Goal: Information Seeking & Learning: Learn about a topic

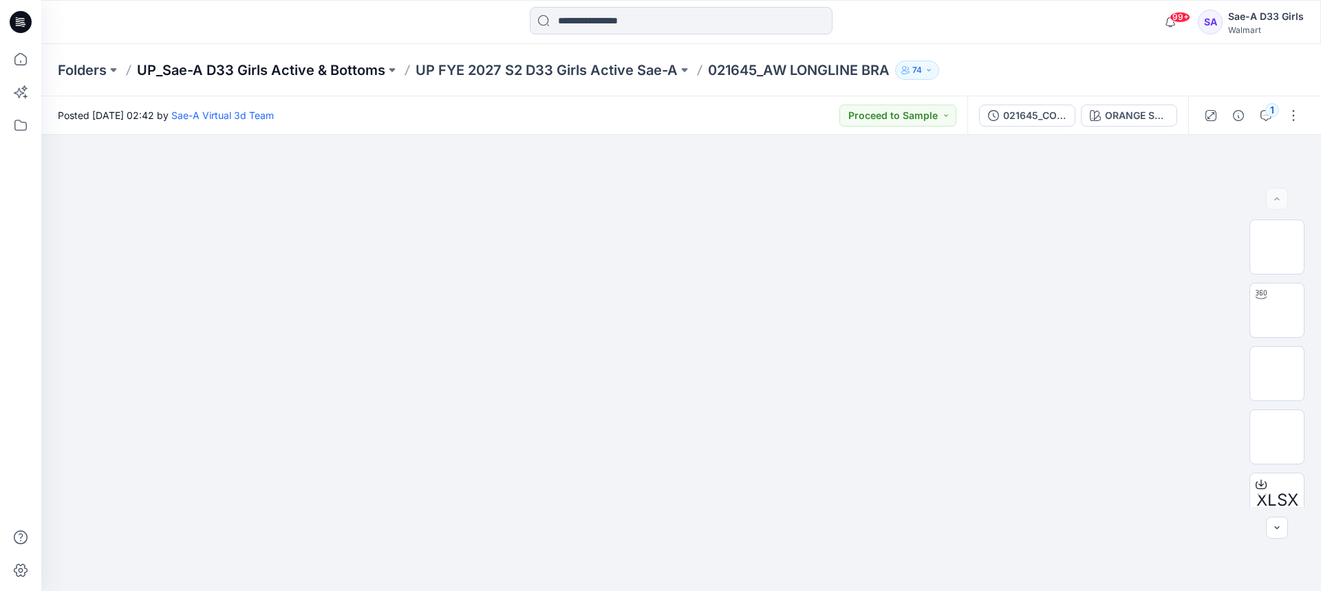
click at [371, 66] on p "UP_Sae-A D33 Girls Active & Bottoms" at bounding box center [261, 70] width 248 height 19
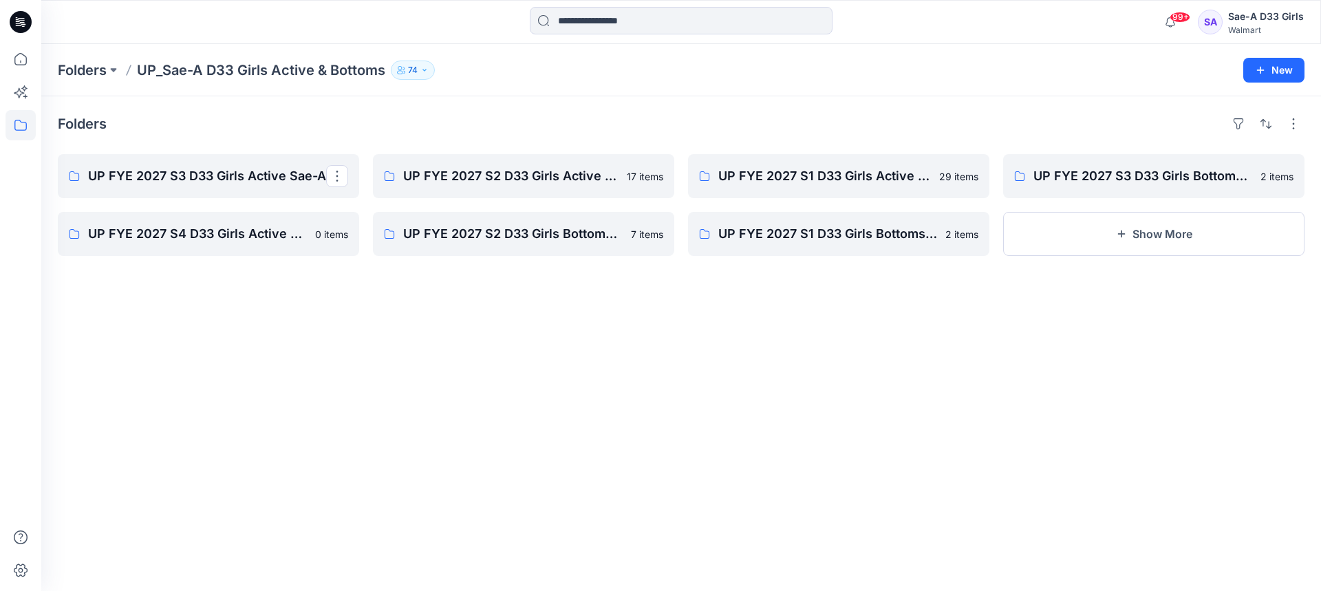
drag, startPoint x: 268, startPoint y: 170, endPoint x: 6, endPoint y: 137, distance: 264.2
click at [268, 170] on p "UP FYE 2027 S3 D33 Girls Active Sae-A" at bounding box center [207, 176] width 238 height 19
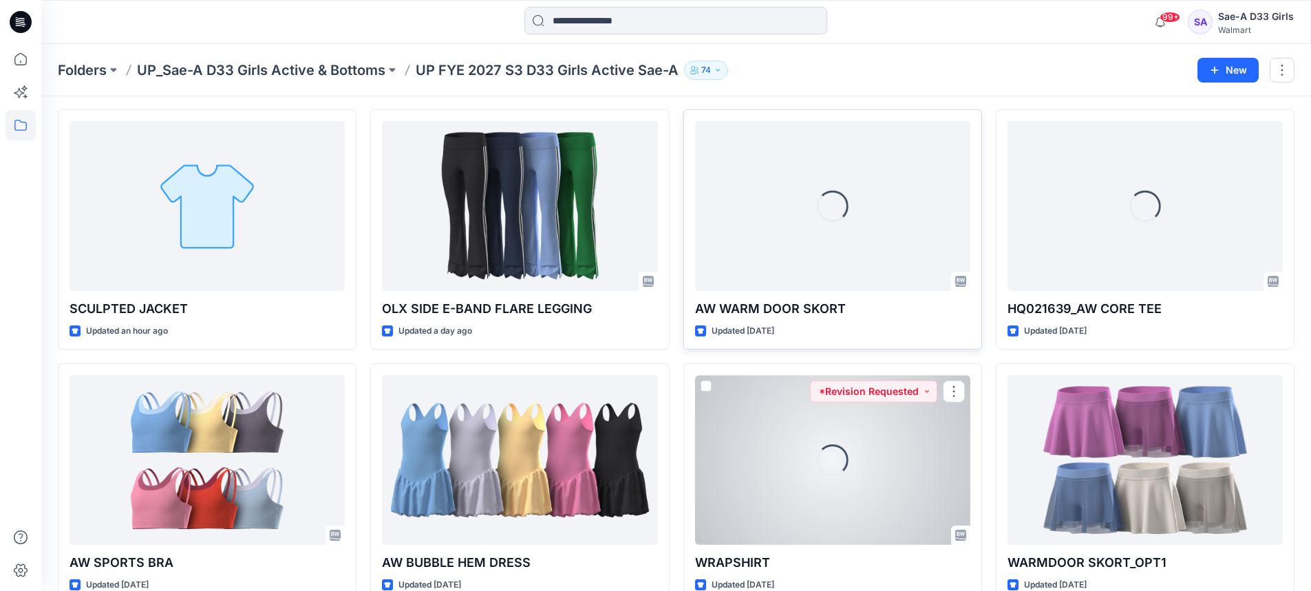
scroll to position [69, 0]
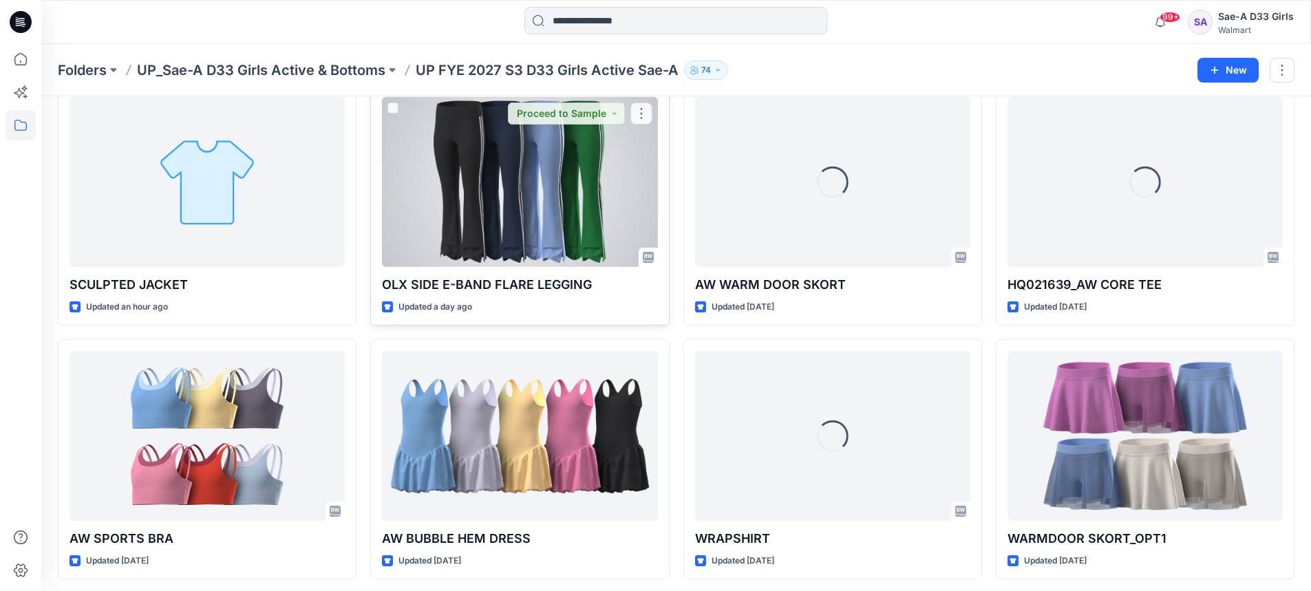
click at [525, 206] on div at bounding box center [519, 182] width 275 height 170
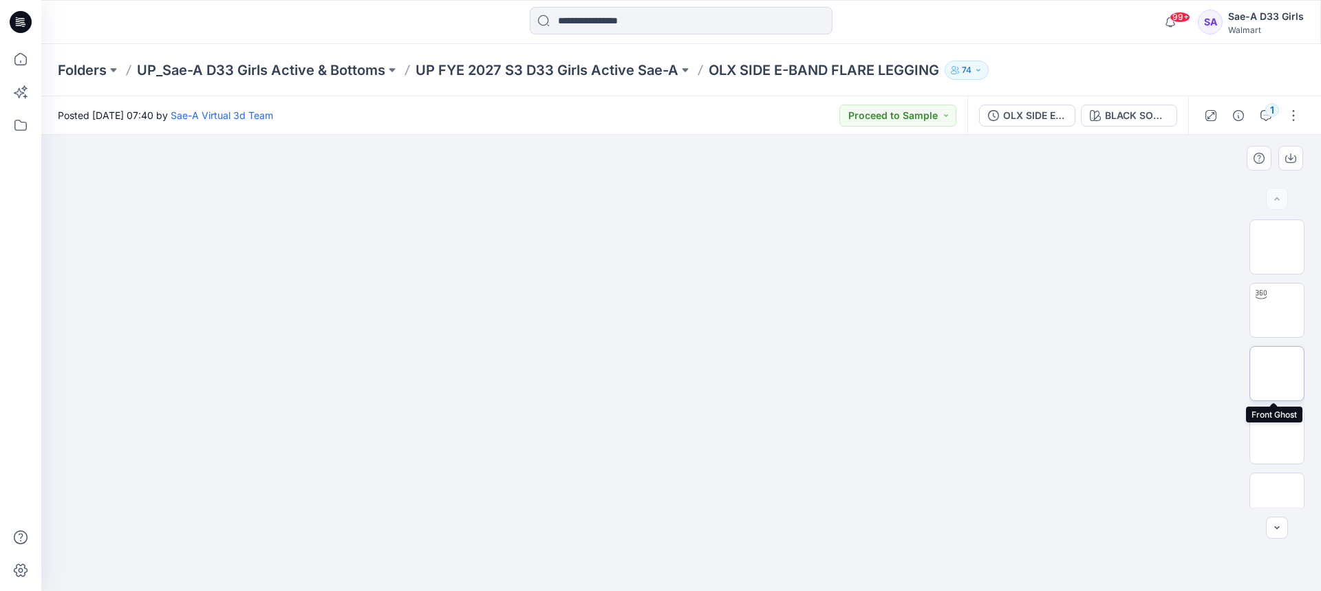
click at [1277, 374] on img at bounding box center [1277, 374] width 0 height 0
click at [1277, 310] on img at bounding box center [1277, 310] width 0 height 0
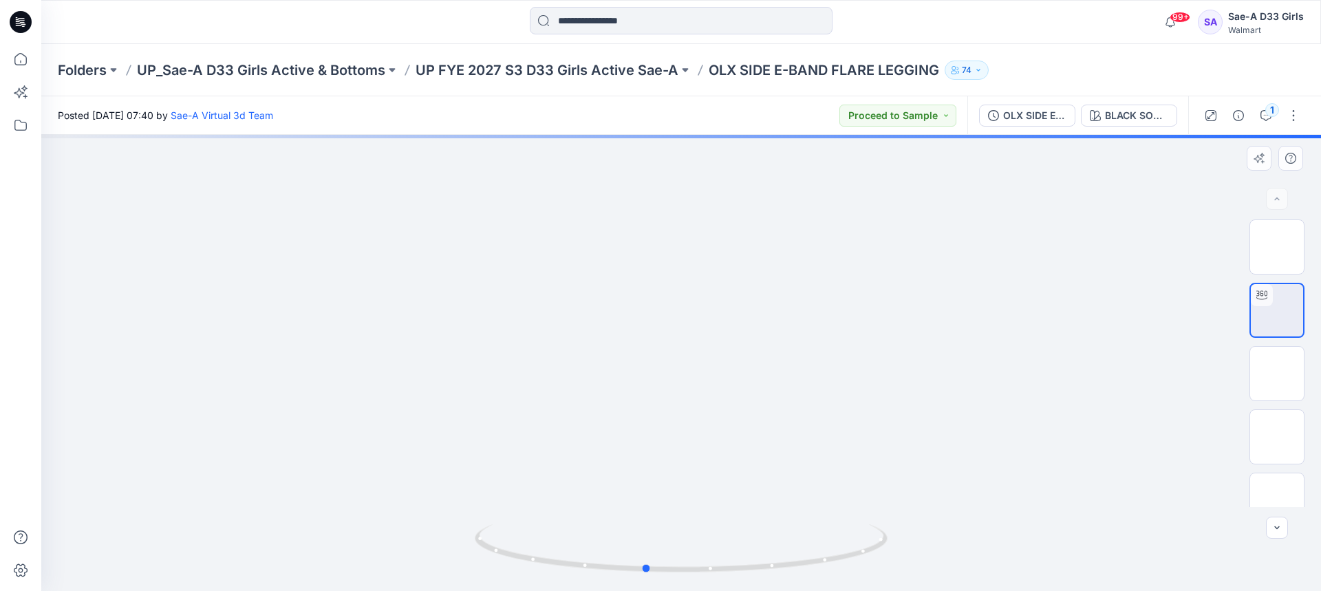
drag, startPoint x: 764, startPoint y: 339, endPoint x: 730, endPoint y: 343, distance: 34.1
click at [730, 343] on div at bounding box center [681, 363] width 1280 height 456
drag, startPoint x: 822, startPoint y: 455, endPoint x: 800, endPoint y: 226, distance: 230.2
drag, startPoint x: 766, startPoint y: 453, endPoint x: 761, endPoint y: 353, distance: 99.9
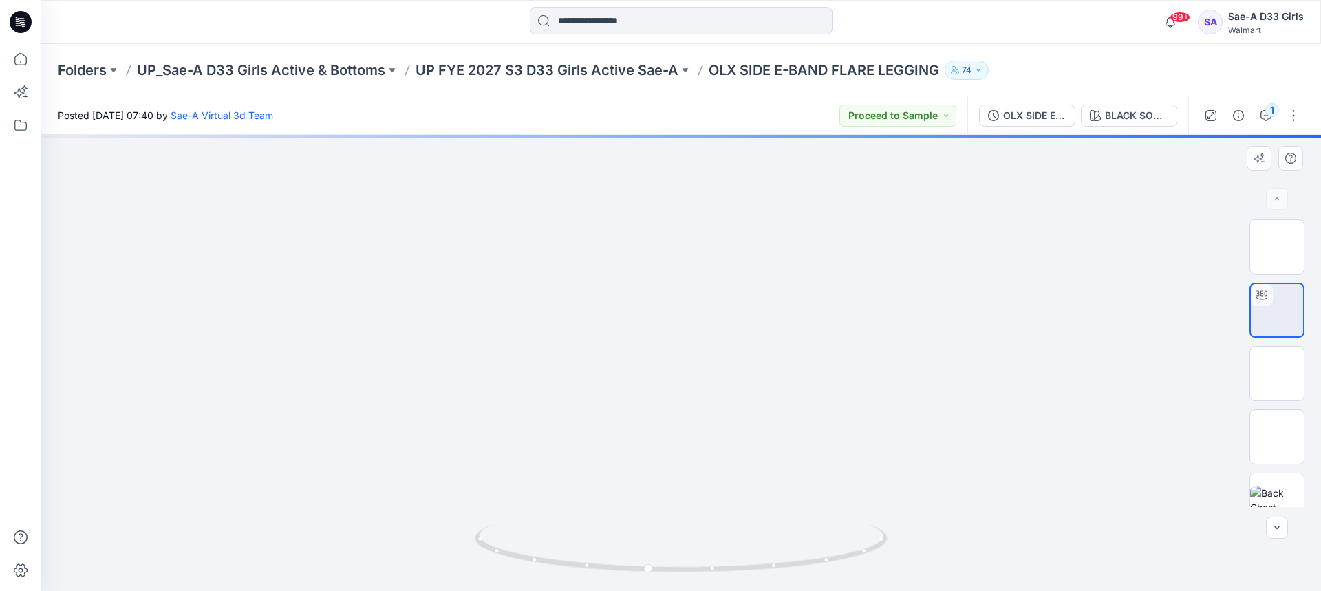
click at [761, 353] on img at bounding box center [680, 6] width 1227 height 1170
drag, startPoint x: 764, startPoint y: 385, endPoint x: 762, endPoint y: 361, distance: 24.1
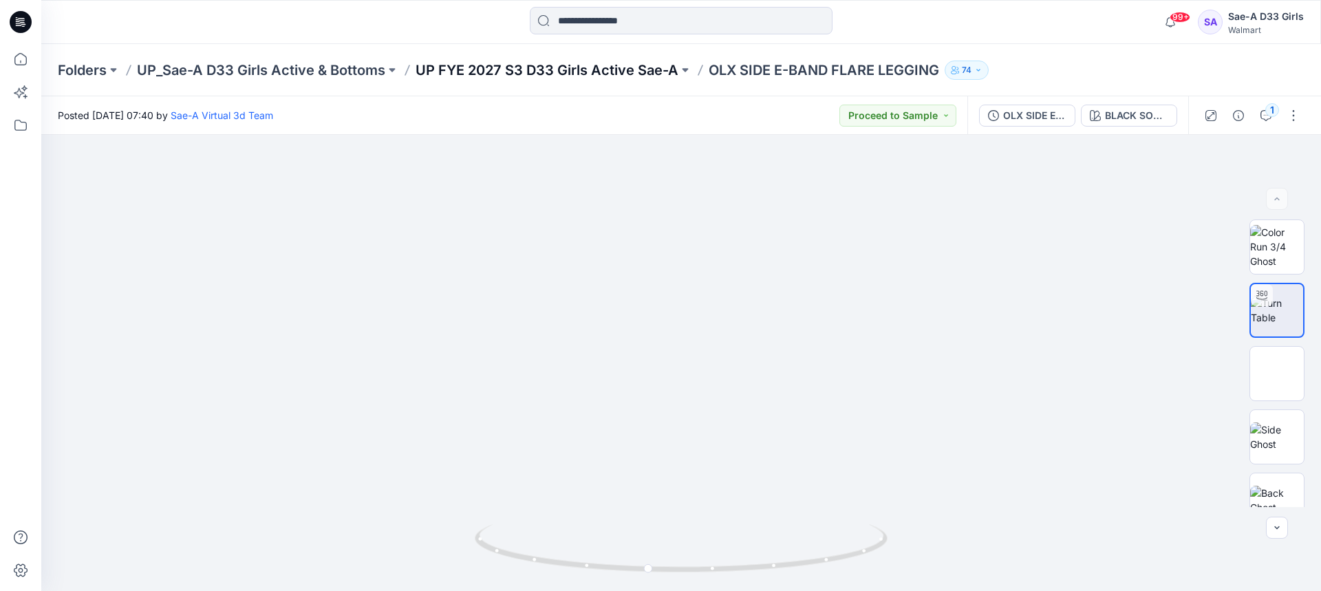
click at [599, 67] on p "UP FYE 2027 S3 D33 Girls Active Sae-A" at bounding box center [547, 70] width 263 height 19
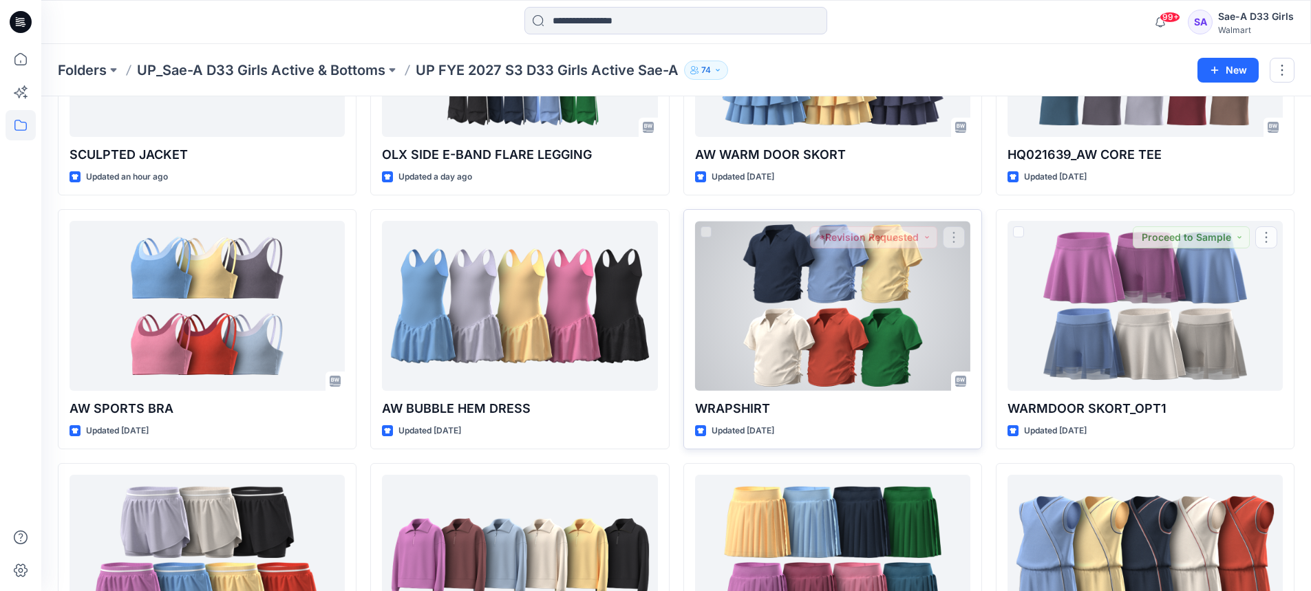
scroll to position [206, 0]
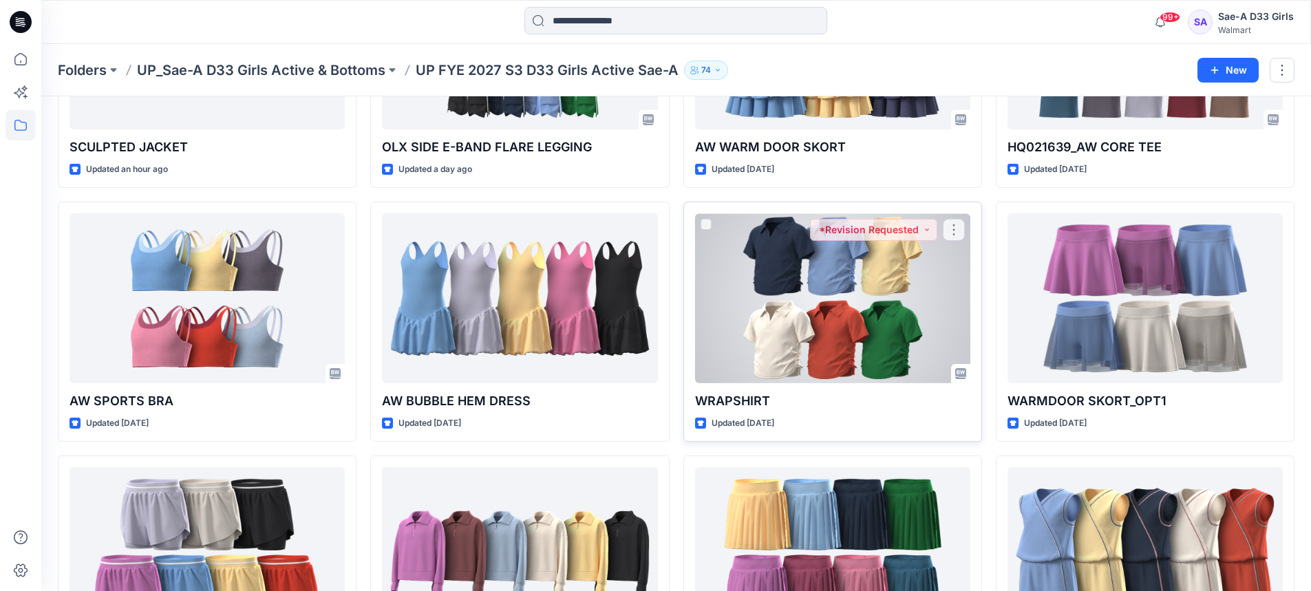
click at [813, 312] on div at bounding box center [832, 298] width 275 height 170
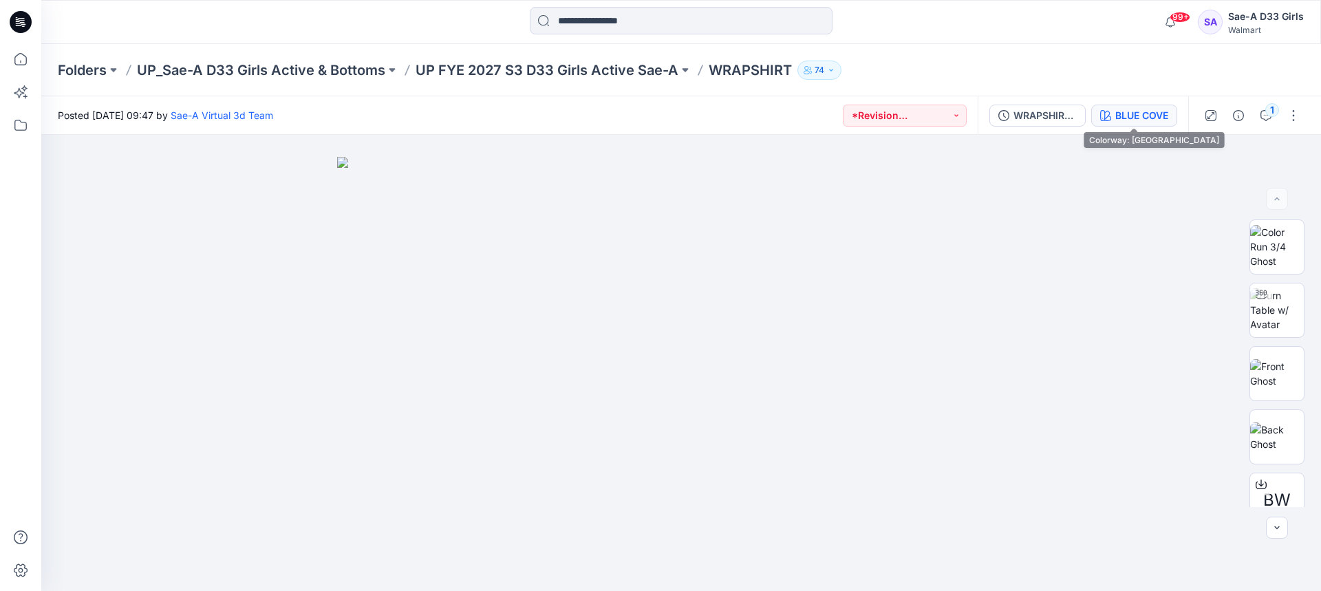
click at [1150, 119] on div "BLUE COVE" at bounding box center [1141, 115] width 53 height 15
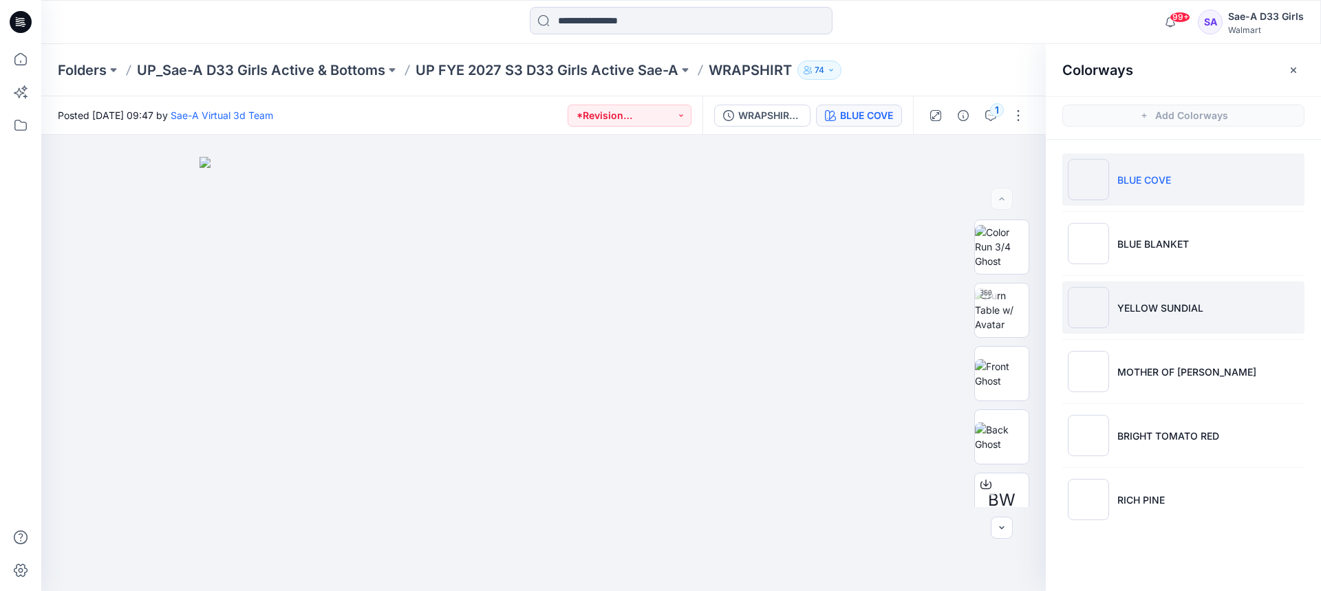
click at [1188, 321] on li "YELLOW SUNDIAL" at bounding box center [1183, 307] width 242 height 52
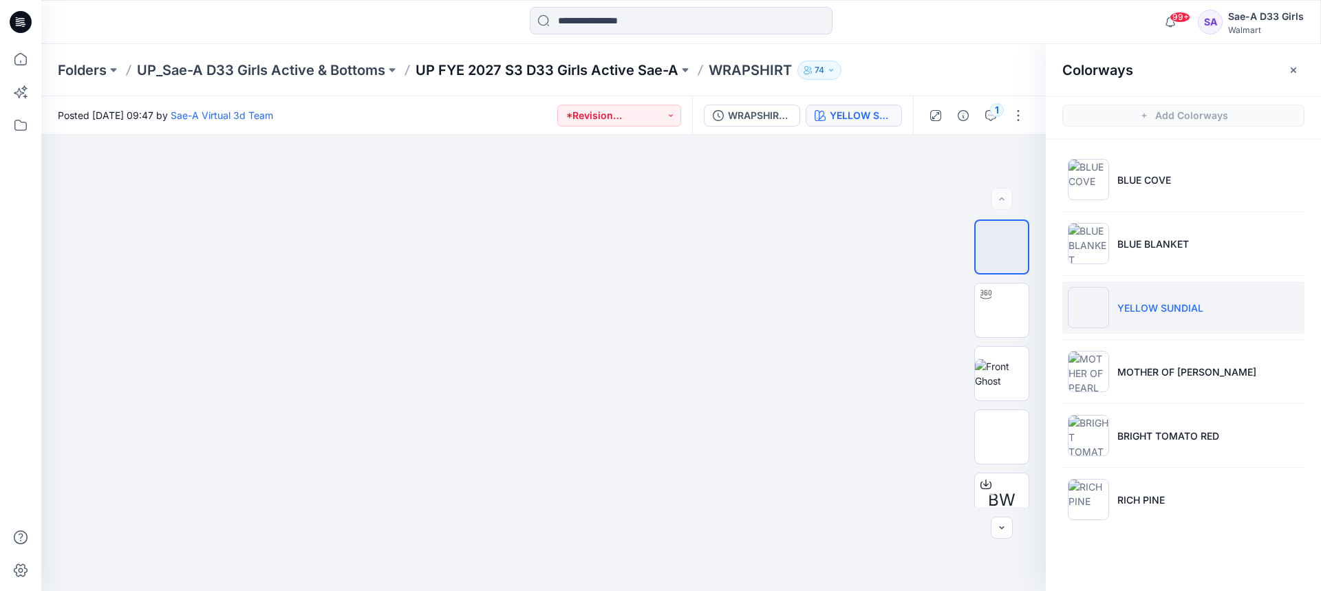
click at [663, 75] on p "UP FYE 2027 S3 D33 Girls Active Sae-A" at bounding box center [547, 70] width 263 height 19
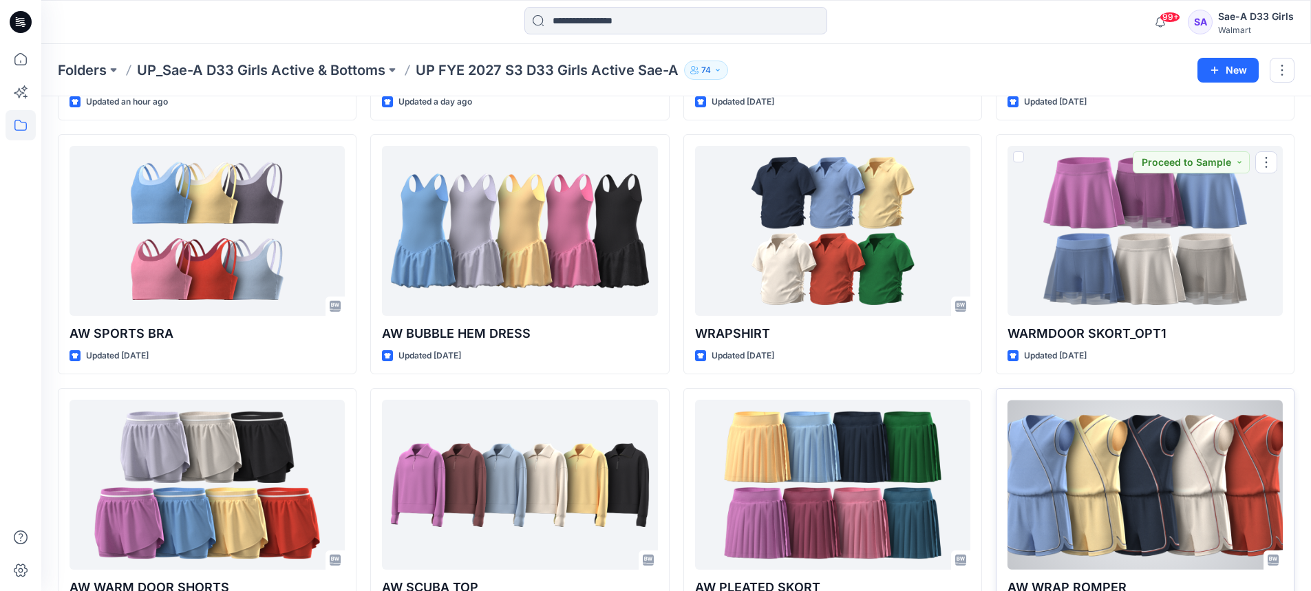
scroll to position [378, 0]
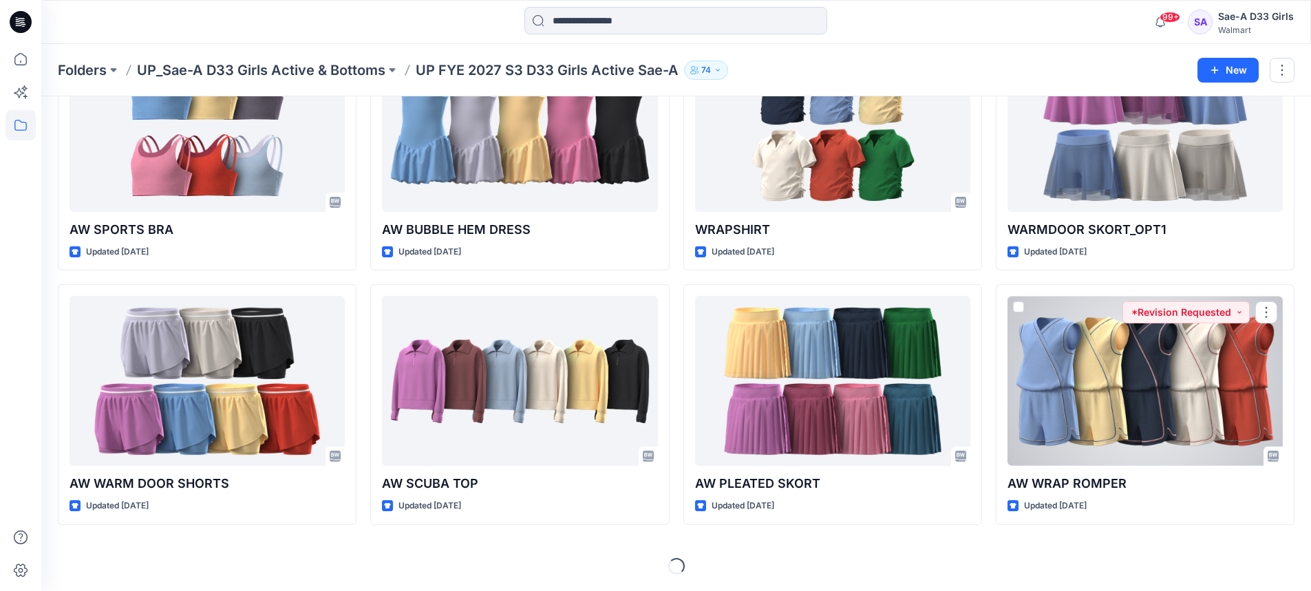
click at [1105, 357] on div at bounding box center [1144, 381] width 275 height 170
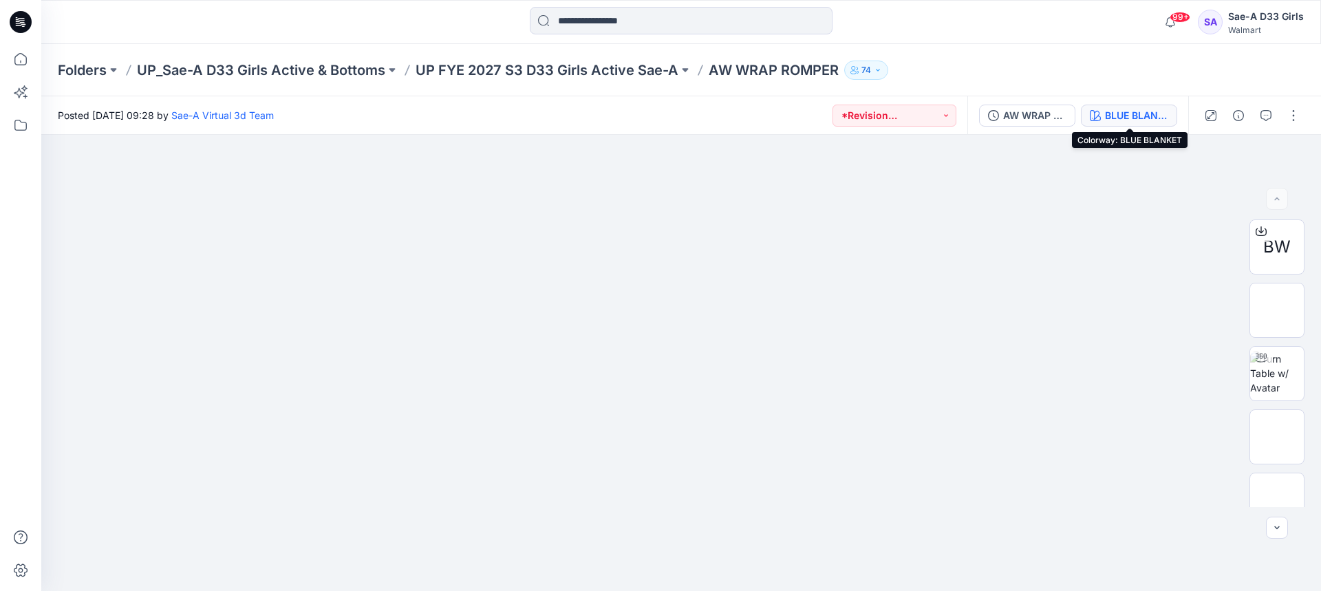
click at [1151, 114] on div "BLUE BLANKET" at bounding box center [1136, 115] width 63 height 15
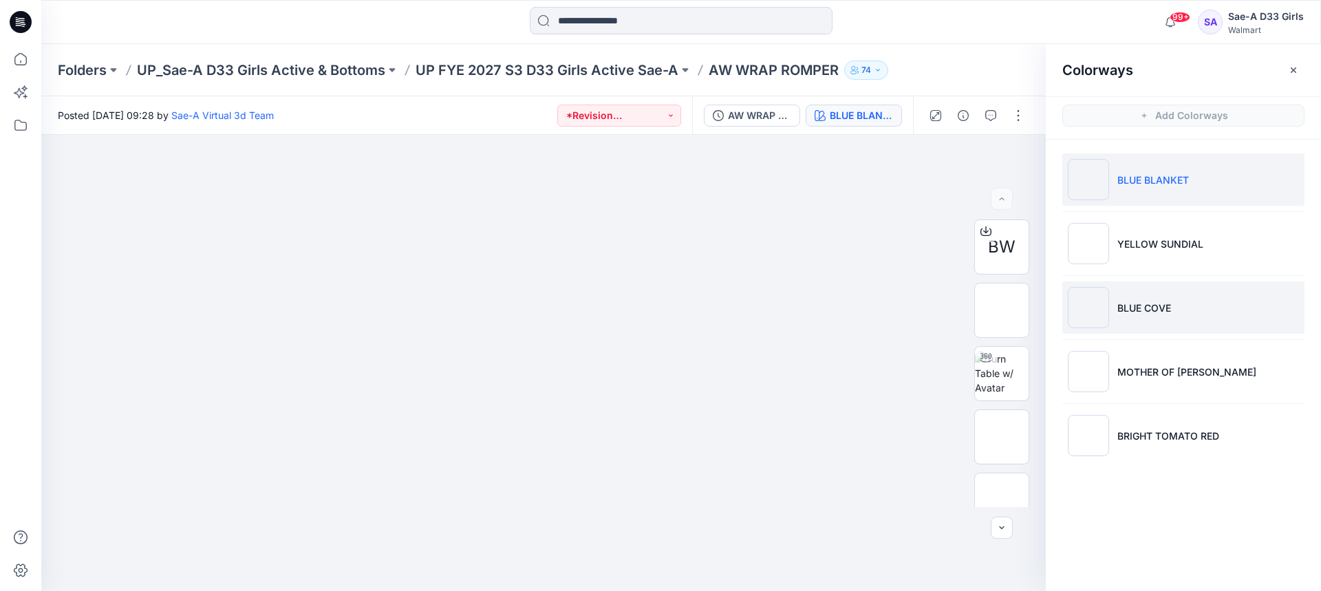
click at [1175, 302] on li "BLUE COVE" at bounding box center [1183, 307] width 242 height 52
